Goal: Find contact information: Find contact information

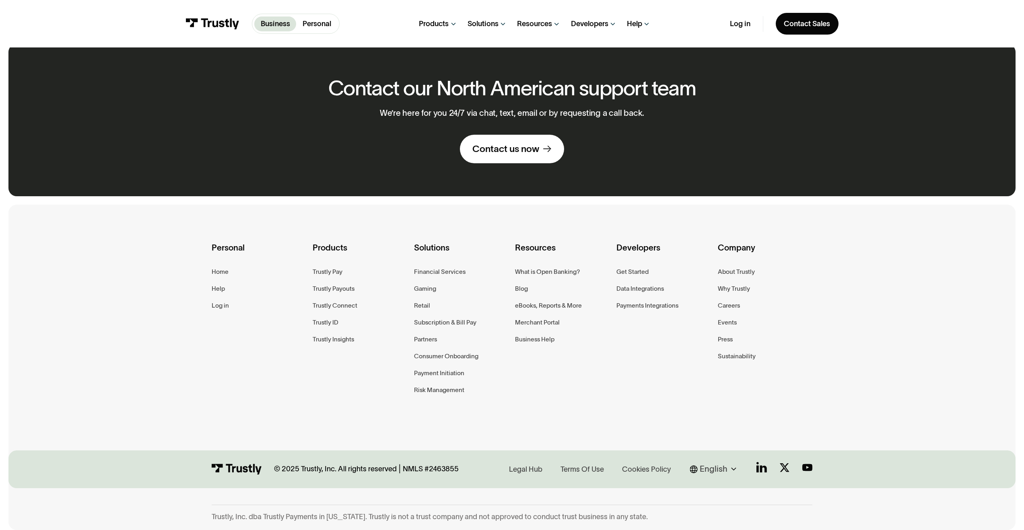
scroll to position [509, 0]
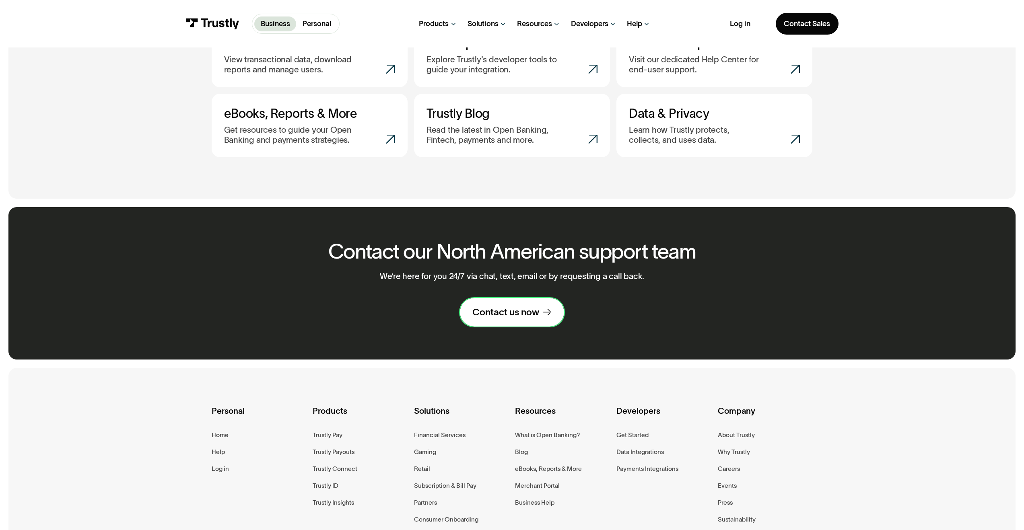
click at [509, 318] on div "Contact us now" at bounding box center [505, 312] width 67 height 12
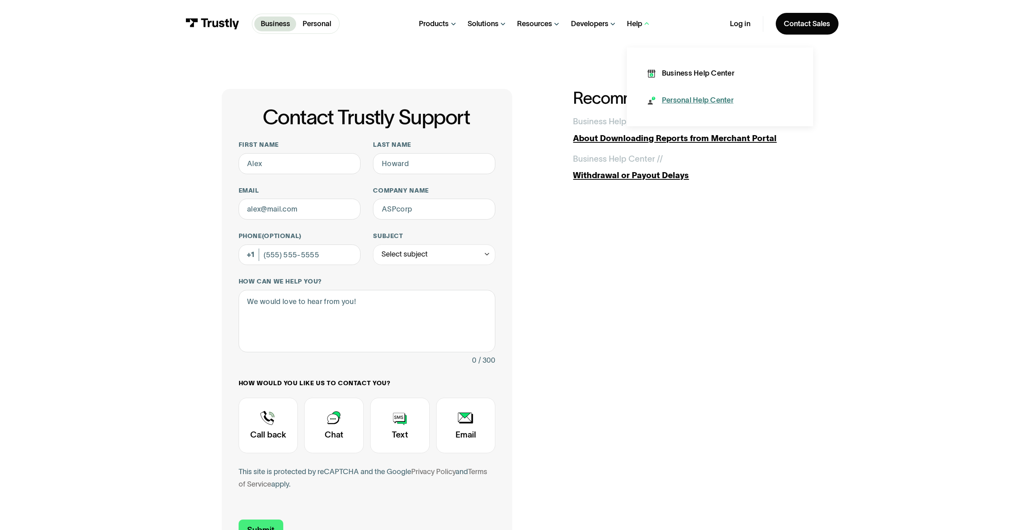
click at [700, 101] on div "Personal Help Center" at bounding box center [698, 100] width 72 height 10
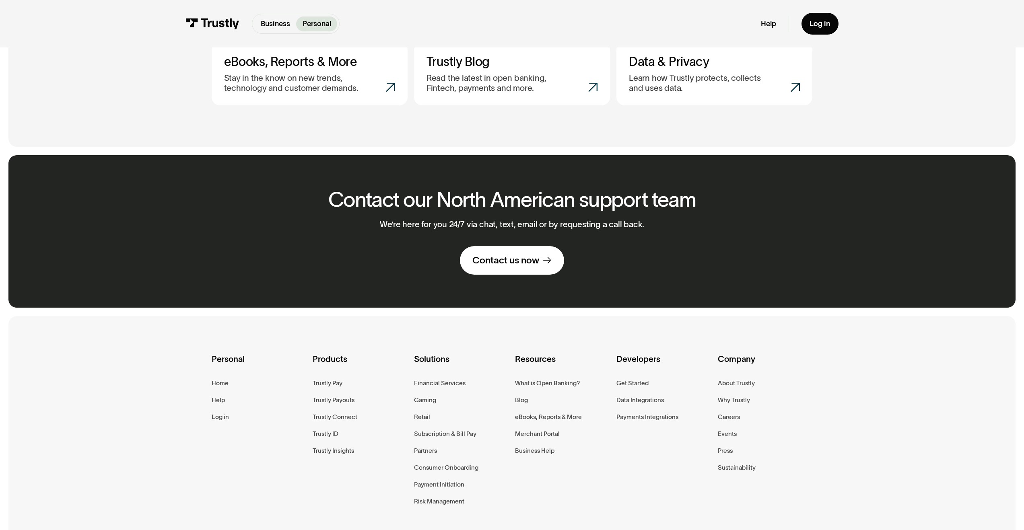
scroll to position [486, 0]
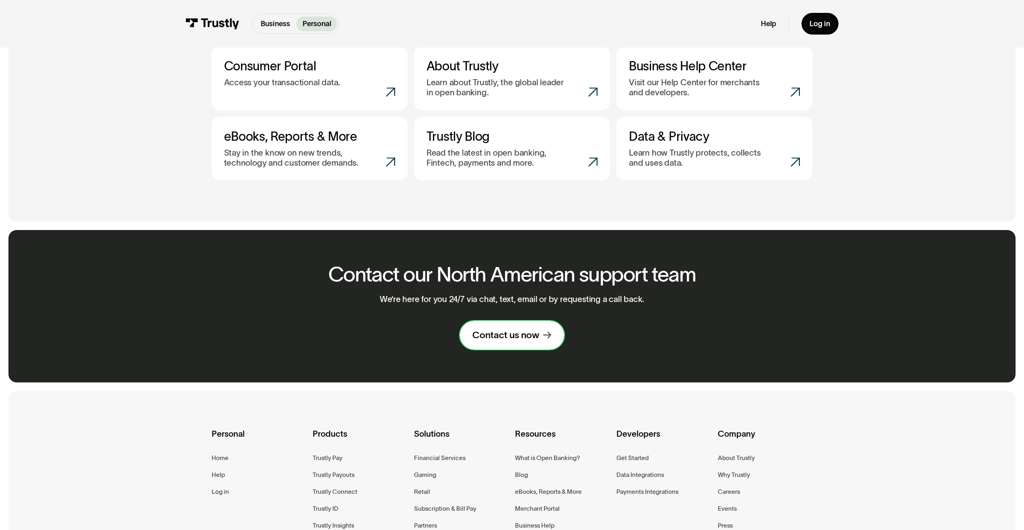
click at [511, 340] on div "Contact us now" at bounding box center [505, 335] width 67 height 12
